Goal: Use online tool/utility: Utilize a website feature to perform a specific function

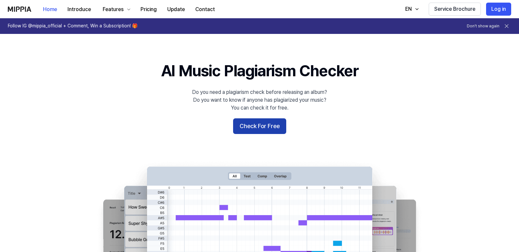
click at [261, 127] on button "Check For Free" at bounding box center [259, 126] width 53 height 16
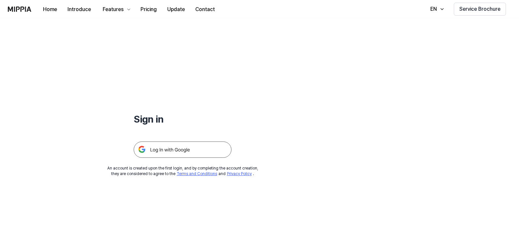
click at [190, 152] on img at bounding box center [183, 149] width 98 height 16
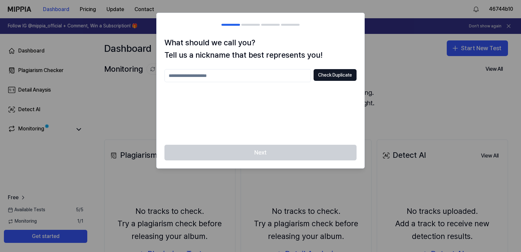
click at [289, 69] on input "text" at bounding box center [238, 75] width 147 height 13
click at [340, 75] on button "Check Duplicate" at bounding box center [335, 75] width 43 height 12
click at [214, 76] on input "******" at bounding box center [238, 75] width 147 height 13
type input "*********"
click at [337, 75] on button "Check Duplicate" at bounding box center [335, 75] width 43 height 12
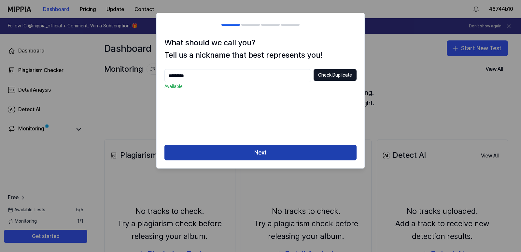
click at [254, 154] on button "Next" at bounding box center [261, 153] width 192 height 16
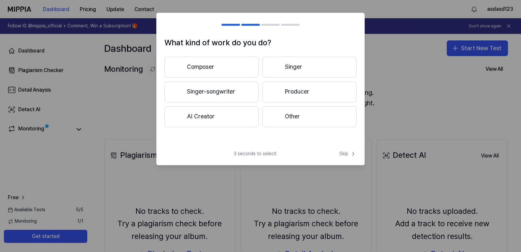
click at [295, 70] on button "Singer" at bounding box center [310, 67] width 94 height 21
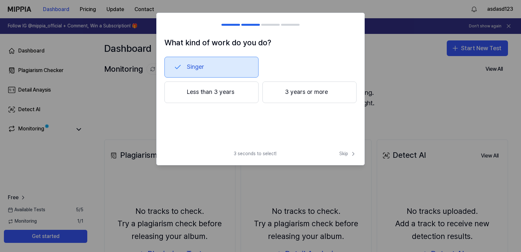
click at [214, 95] on button "Less than 3 years" at bounding box center [212, 92] width 94 height 22
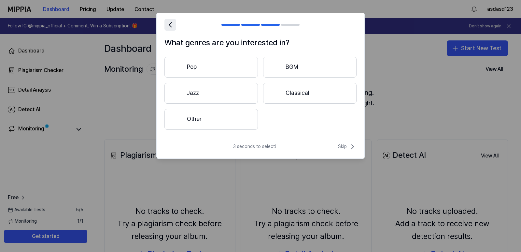
click at [170, 26] on icon at bounding box center [170, 24] width 2 height 5
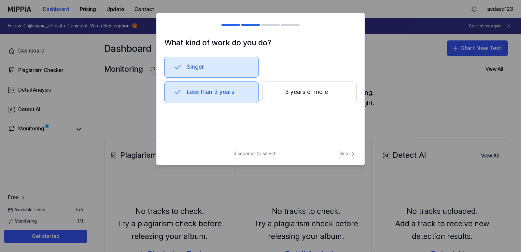
click at [321, 92] on button "3 years or more" at bounding box center [310, 92] width 94 height 22
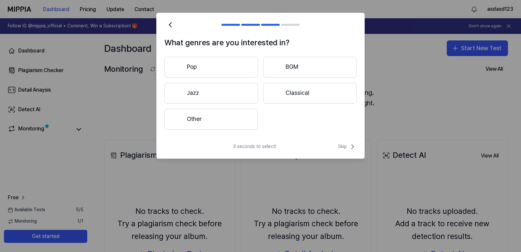
click at [225, 120] on button "Other" at bounding box center [212, 119] width 94 height 21
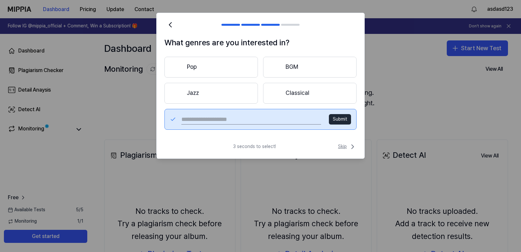
click at [351, 146] on icon at bounding box center [353, 147] width 8 height 8
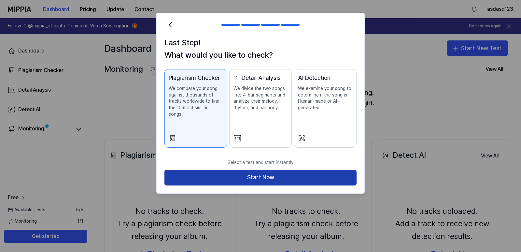
click at [268, 170] on button "Start Now" at bounding box center [261, 178] width 192 height 16
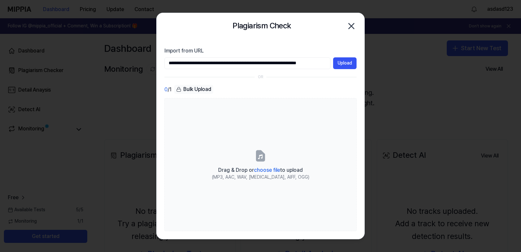
scroll to position [0, 29]
type input "**********"
click at [347, 59] on button "Upload" at bounding box center [344, 63] width 23 height 12
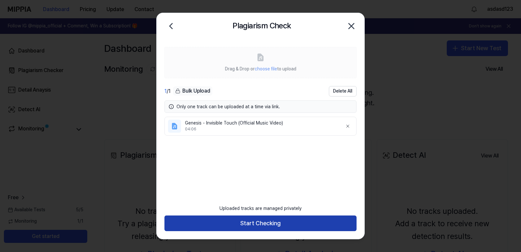
click at [271, 227] on button "Start Checking" at bounding box center [261, 223] width 192 height 16
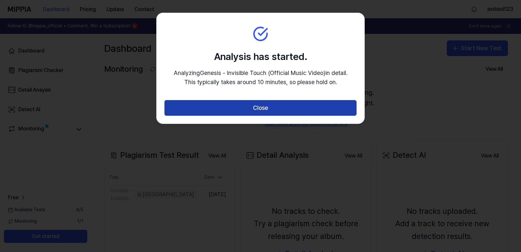
click at [312, 110] on button "Close" at bounding box center [261, 108] width 192 height 16
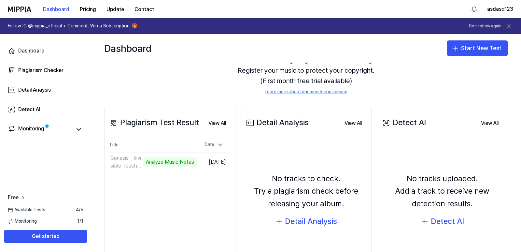
scroll to position [65, 0]
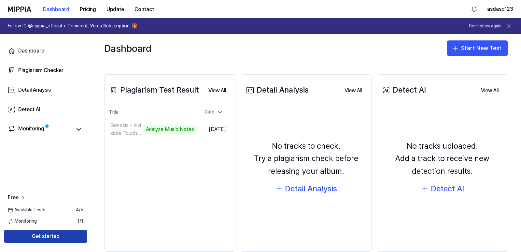
click at [59, 235] on button "Get started" at bounding box center [45, 236] width 83 height 13
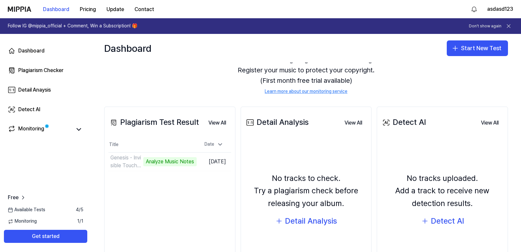
scroll to position [78, 0]
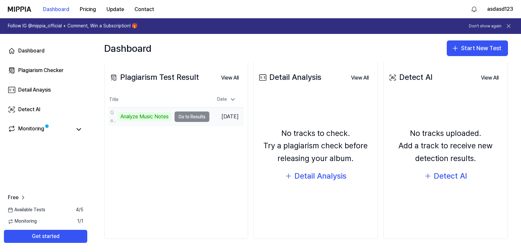
click at [191, 115] on td "Genesis - Invisible Touch (Official Music Video) Analyze Music Notes Go to Resu…" at bounding box center [159, 117] width 101 height 18
click at [188, 117] on td "Genesis - Invisible Touch (Official Music Video) Analyze Music Notes Go to Resu…" at bounding box center [159, 117] width 101 height 18
